Goal: Transaction & Acquisition: Purchase product/service

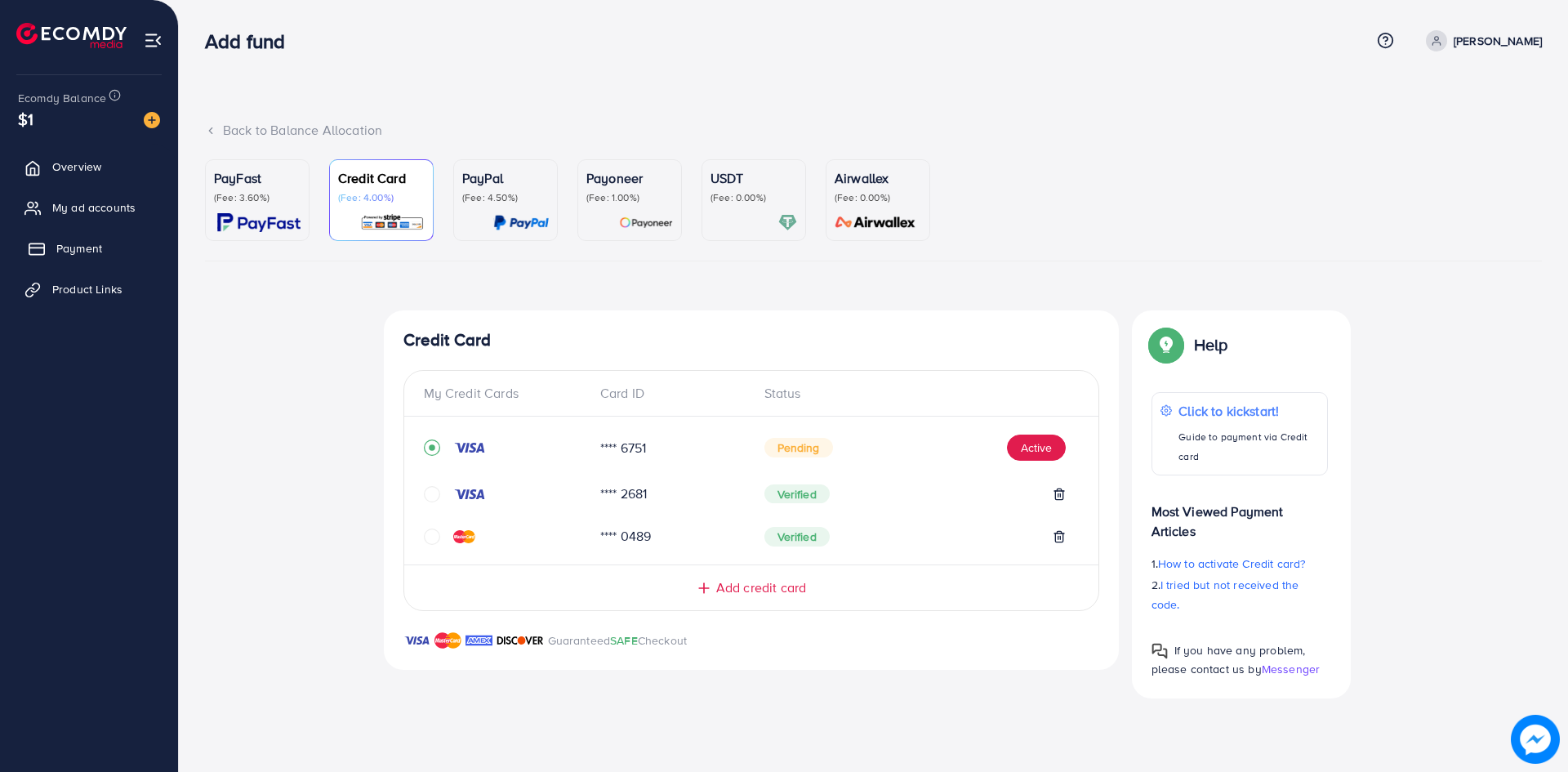
click at [98, 251] on span "Payment" at bounding box center [79, 248] width 46 height 17
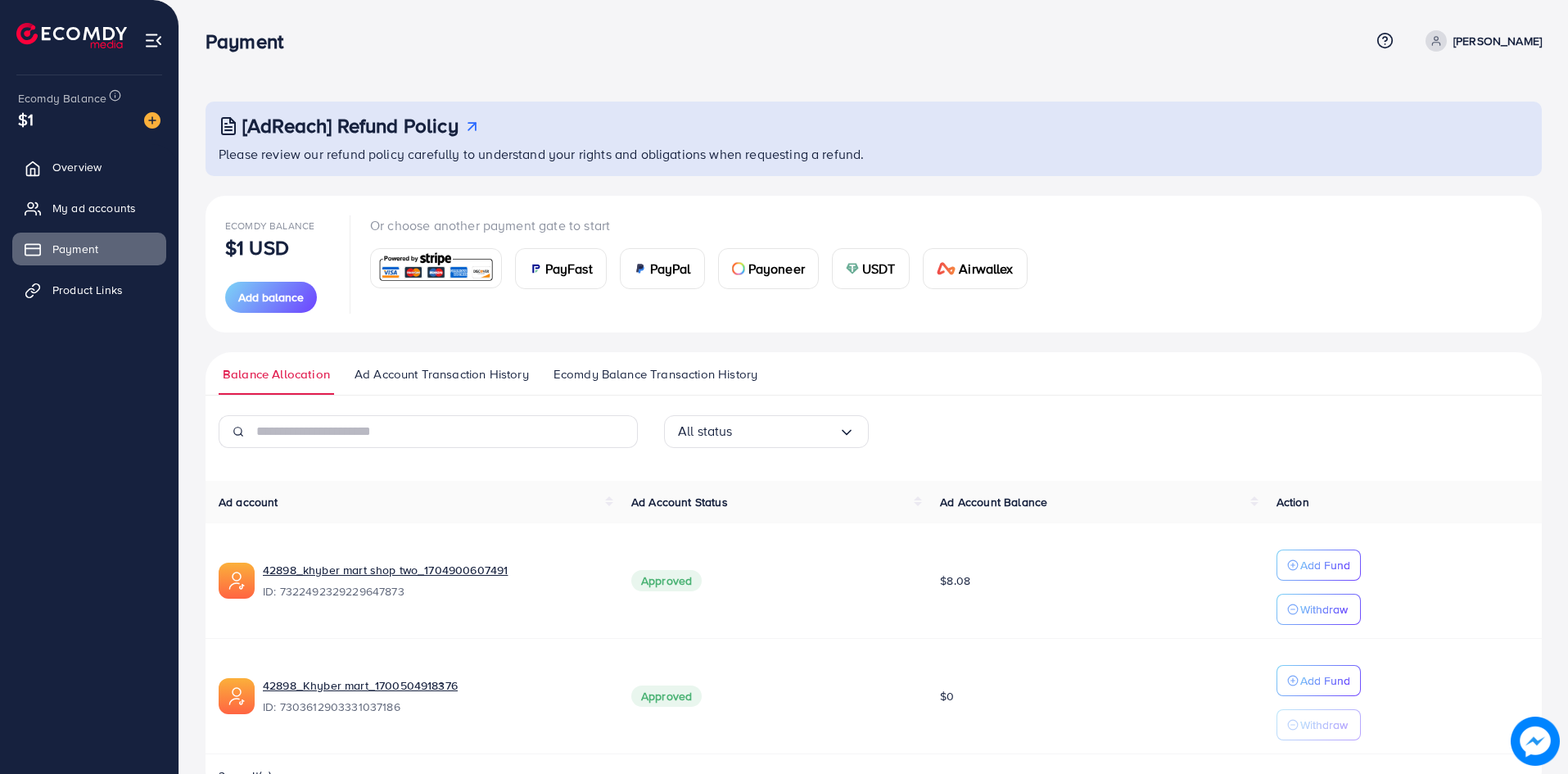
click at [467, 369] on span "Ad Account Transaction History" at bounding box center [442, 374] width 174 height 18
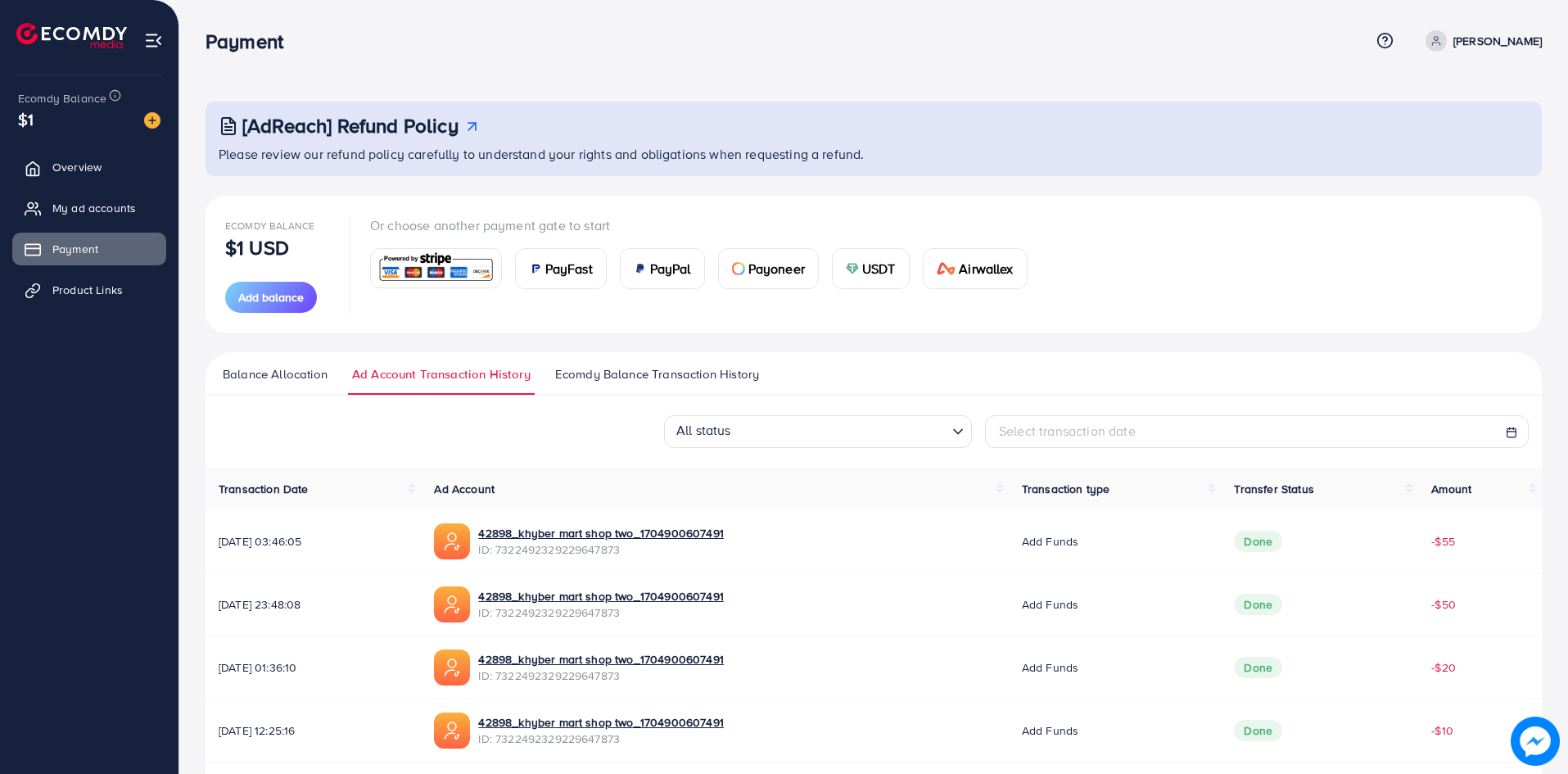
click at [701, 377] on span "Ecomdy Balance Transaction History" at bounding box center [657, 374] width 204 height 18
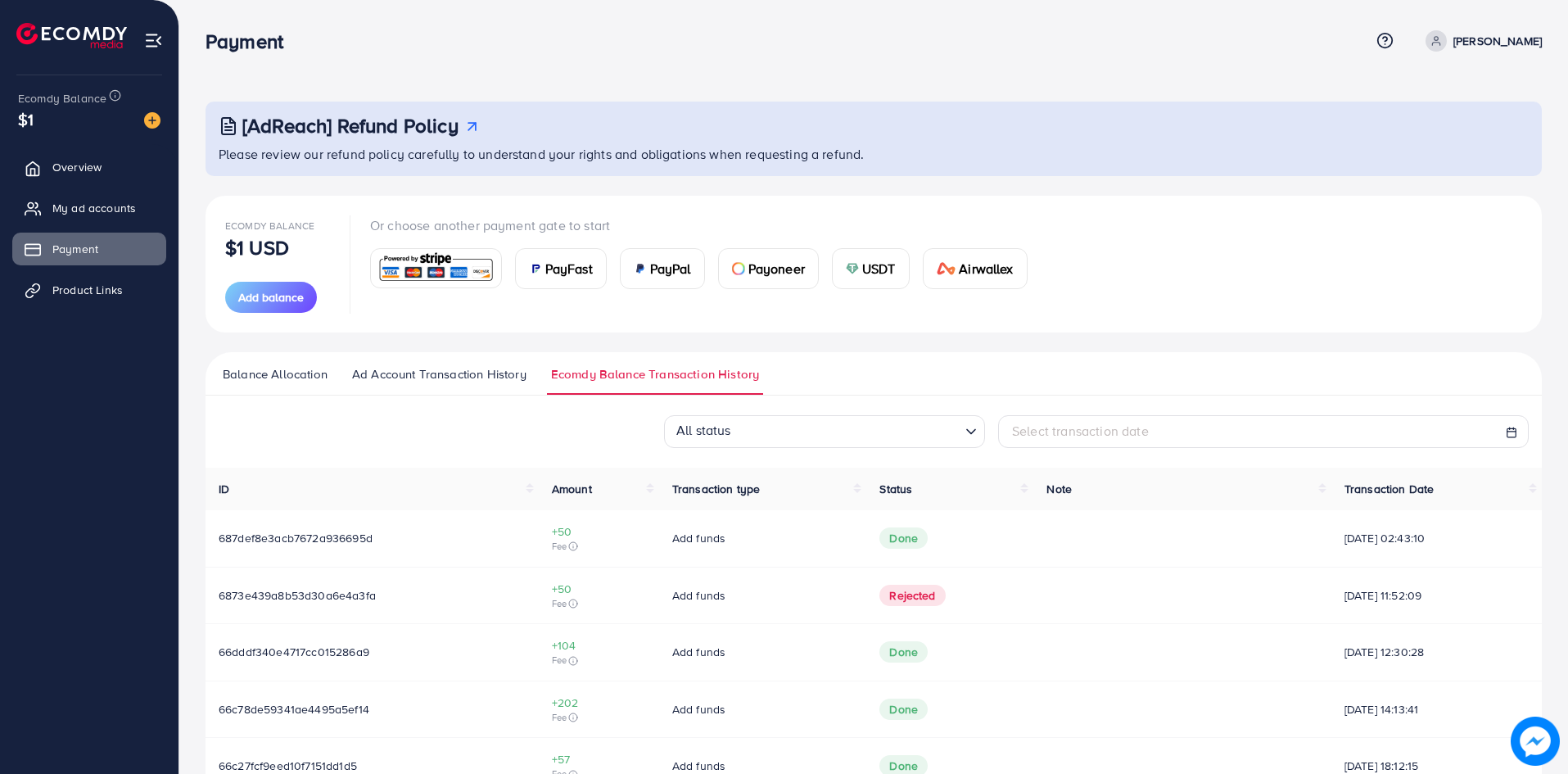
click at [482, 372] on span "Ad Account Transaction History" at bounding box center [439, 374] width 174 height 18
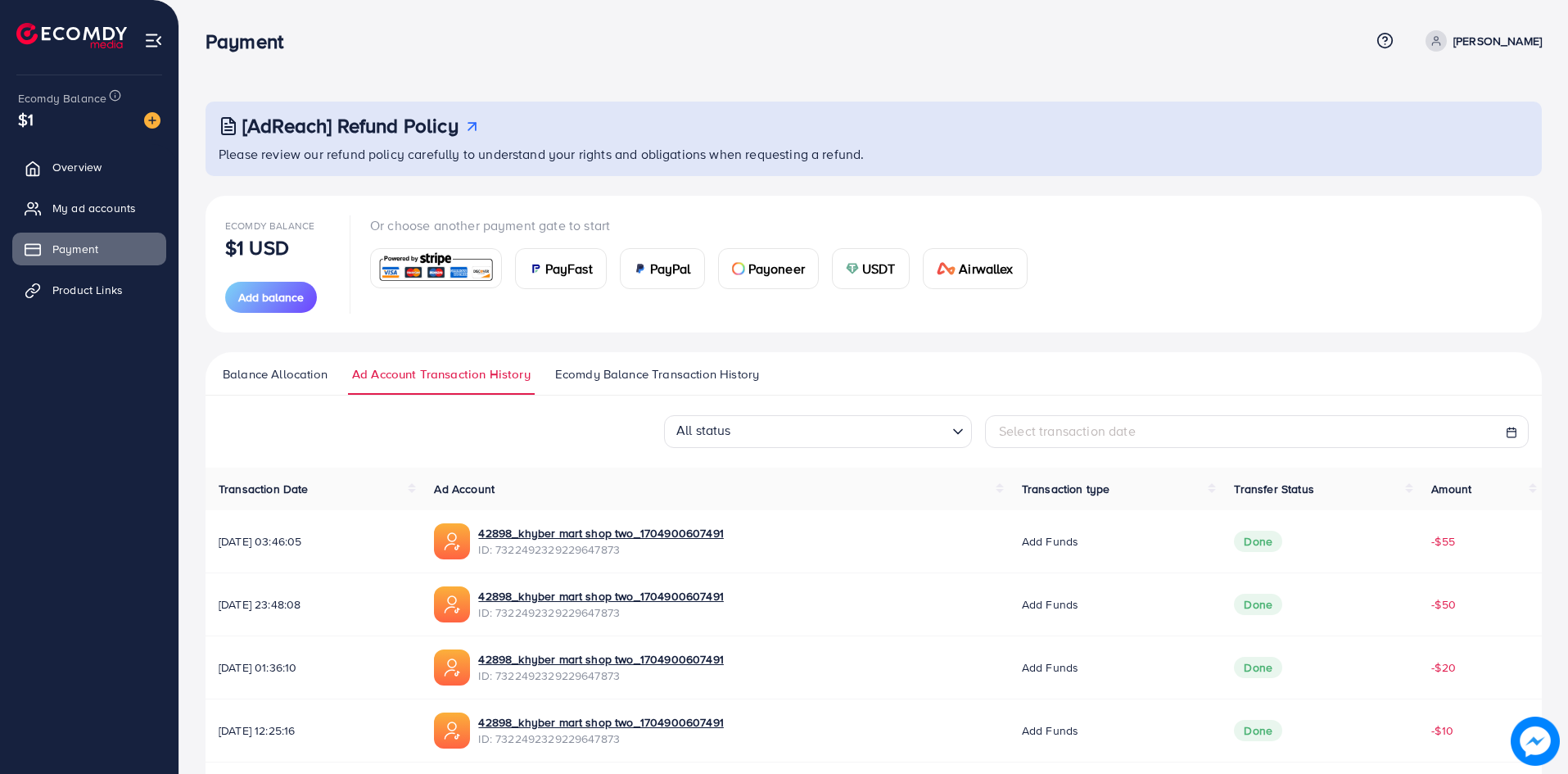
click at [576, 372] on span "Ecomdy Balance Transaction History" at bounding box center [657, 374] width 204 height 18
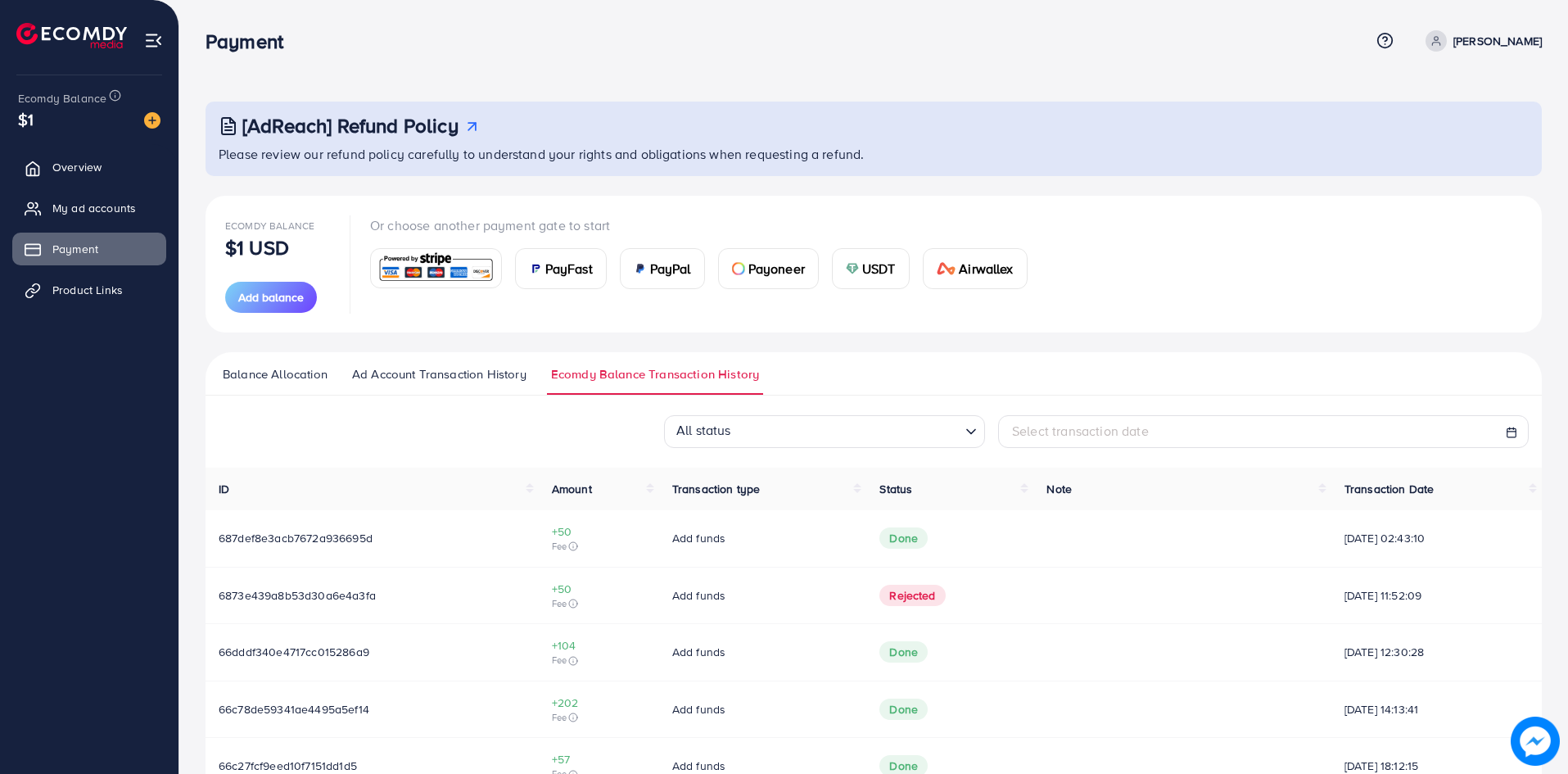
click at [309, 372] on span "Balance Allocation" at bounding box center [275, 374] width 105 height 18
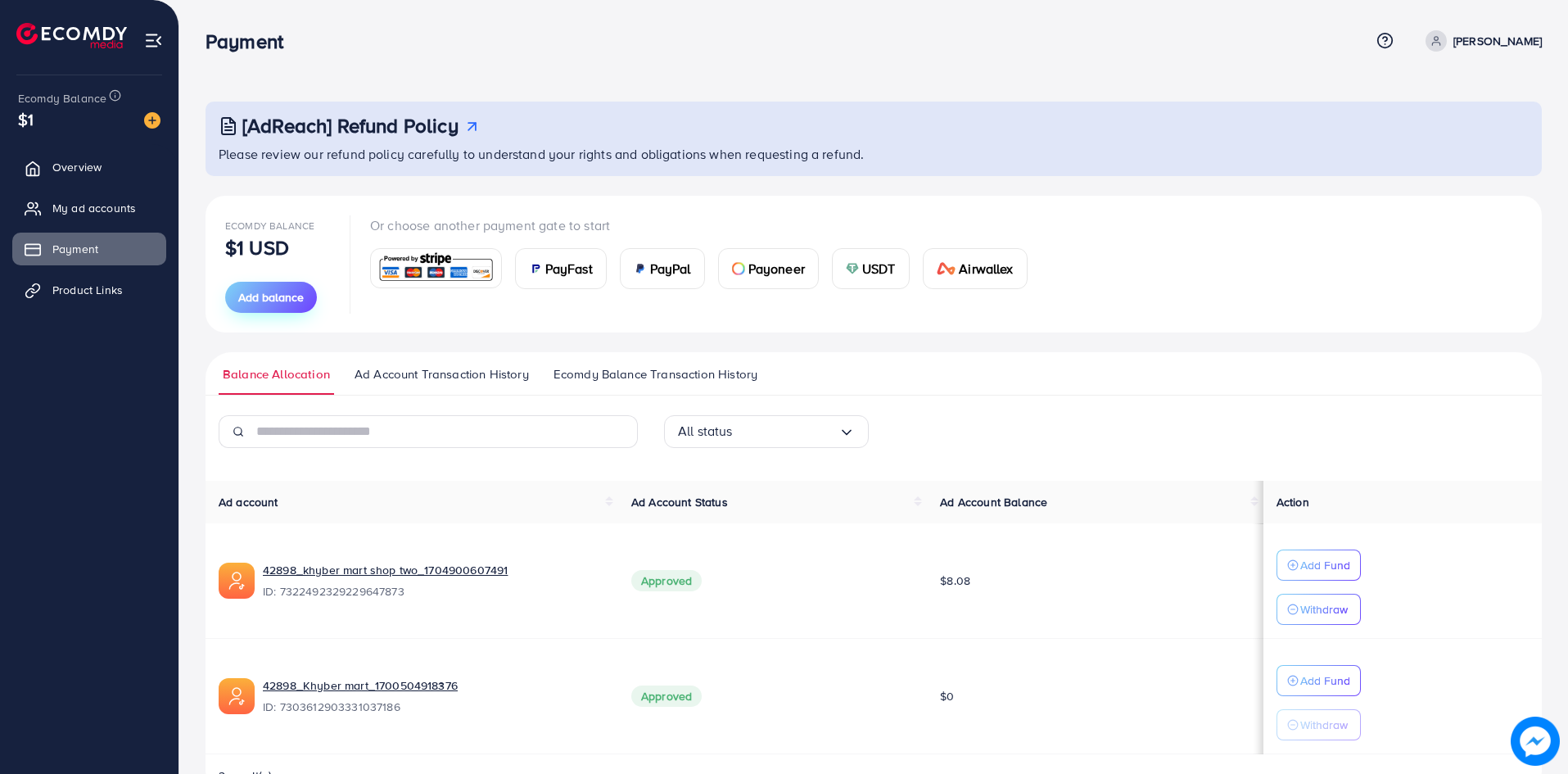
click at [268, 312] on button "Add balance" at bounding box center [271, 297] width 92 height 31
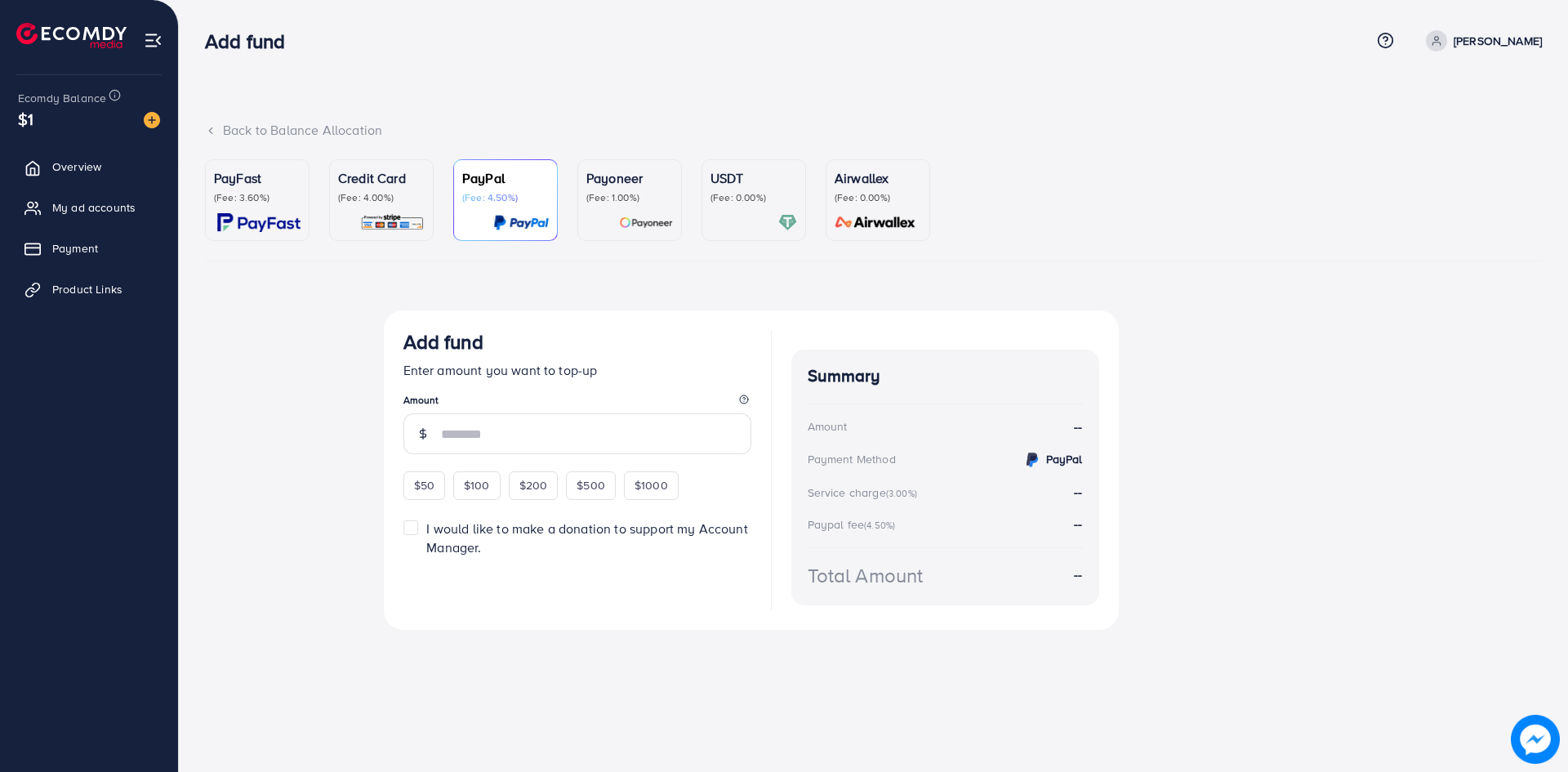
drag, startPoint x: 367, startPoint y: 184, endPoint x: 379, endPoint y: 190, distance: 13.4
click at [368, 184] on p "Credit Card" at bounding box center [381, 178] width 86 height 20
